Goal: Task Accomplishment & Management: Manage account settings

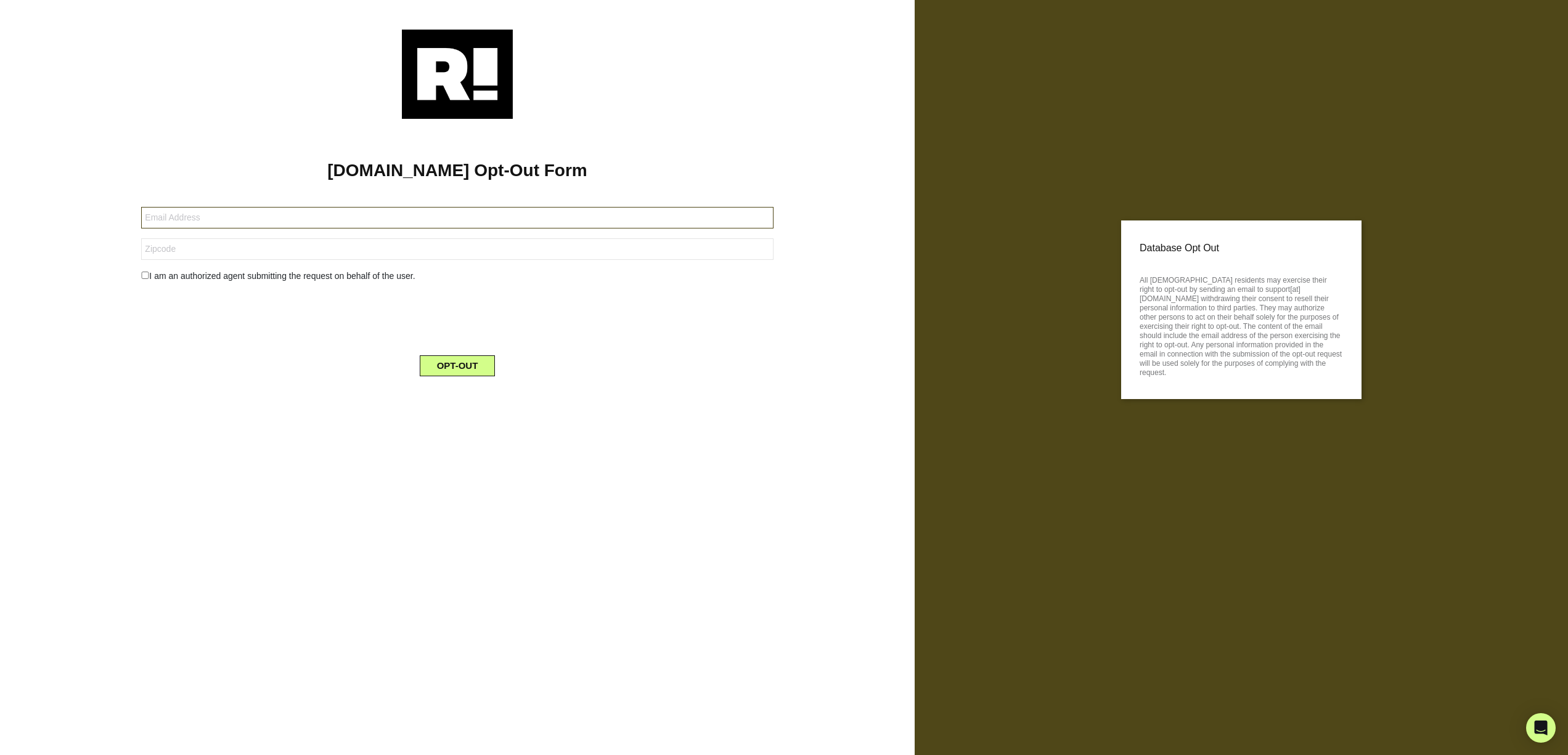
click at [198, 219] on input "text" at bounding box center [457, 218] width 632 height 21
type input "[EMAIL_ADDRESS][US_STATE][DOMAIN_NAME]"
type input "96816"
click at [143, 277] on input "checkbox" at bounding box center [145, 276] width 8 height 8
checkbox input "true"
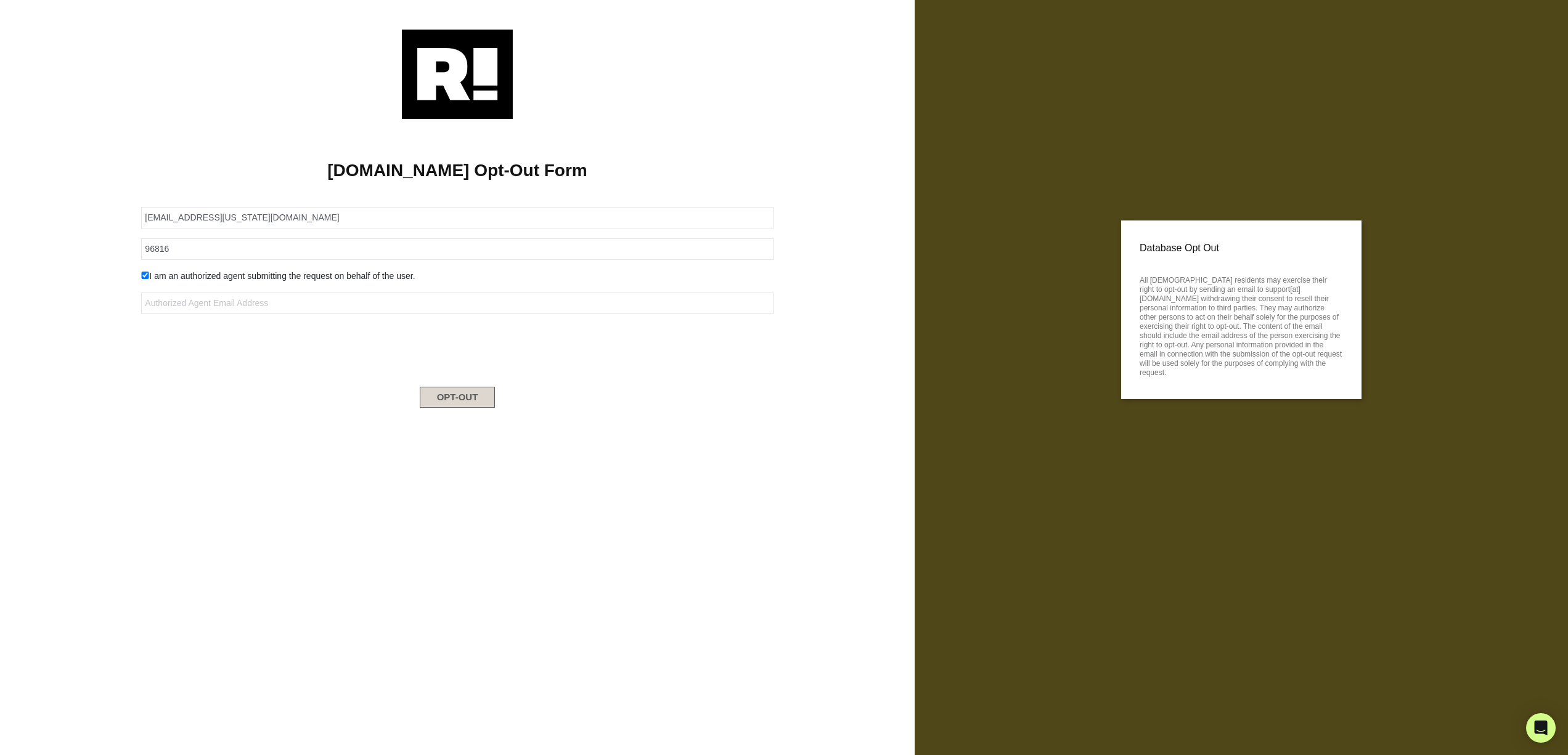
click at [457, 401] on button "OPT-OUT" at bounding box center [458, 397] width 75 height 21
